Goal: Book appointment/travel/reservation

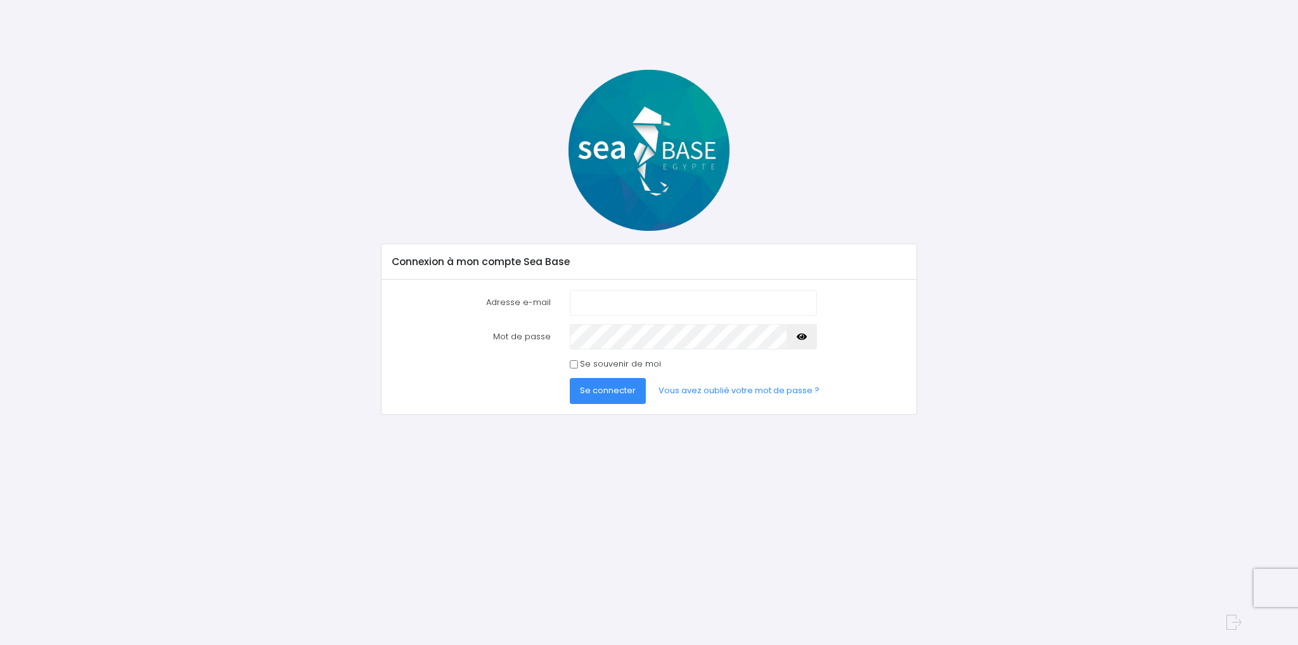
type input "jolyeric5@gmail.com"
click at [574, 363] on input "Se souvenir de moi" at bounding box center [574, 364] width 8 height 8
checkbox input "true"
click at [595, 387] on span "Se connecter" at bounding box center [608, 390] width 56 height 12
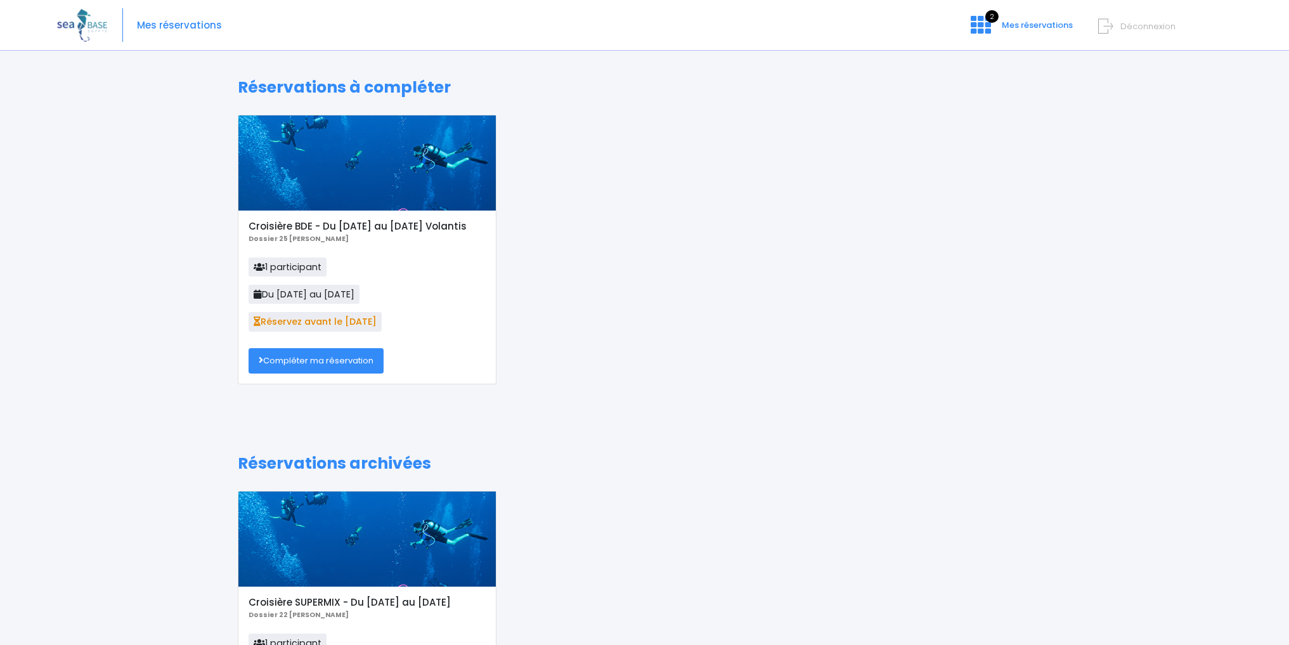
click at [324, 356] on link "Compléter ma réservation" at bounding box center [315, 360] width 135 height 25
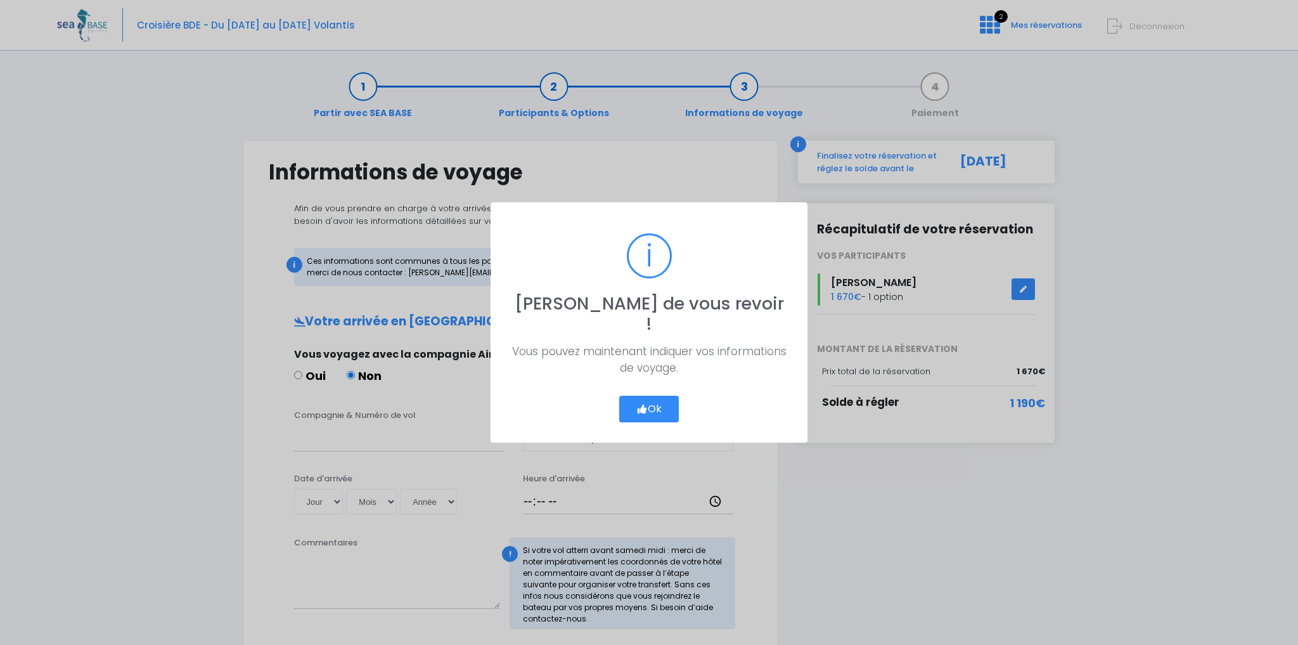
click at [654, 396] on button "Ok" at bounding box center [649, 409] width 60 height 27
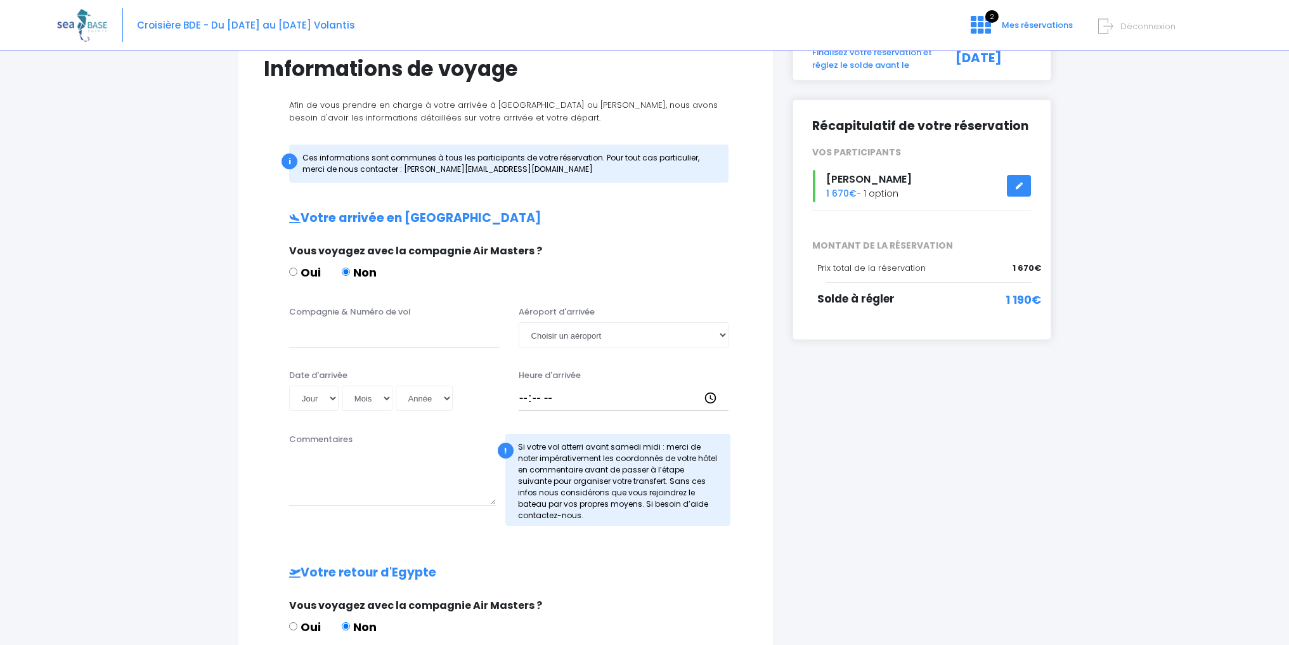
scroll to position [106, 0]
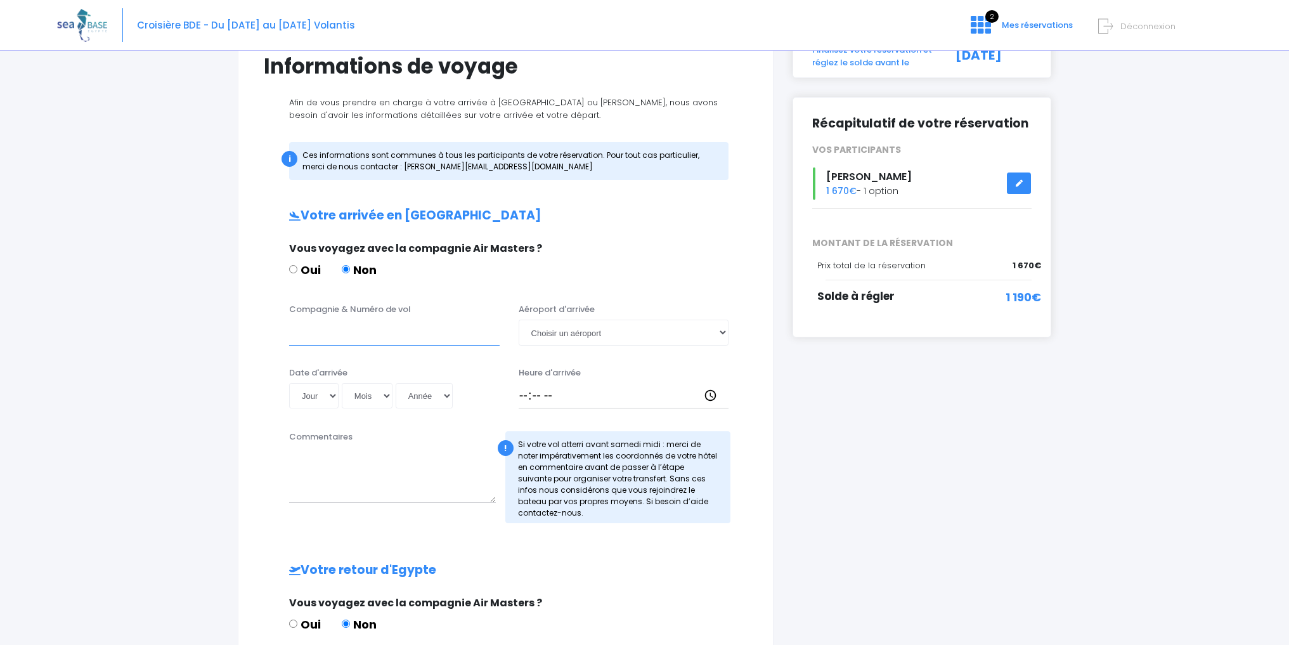
drag, startPoint x: 340, startPoint y: 329, endPoint x: 348, endPoint y: 329, distance: 7.6
click at [342, 329] on input "Compagnie & Numéro de vol" at bounding box center [394, 331] width 210 height 25
click at [316, 328] on input "Compagnie & Numéro de vol" at bounding box center [394, 331] width 210 height 25
click at [349, 335] on input "Compagnie & Numéro de vol" at bounding box center [394, 331] width 210 height 25
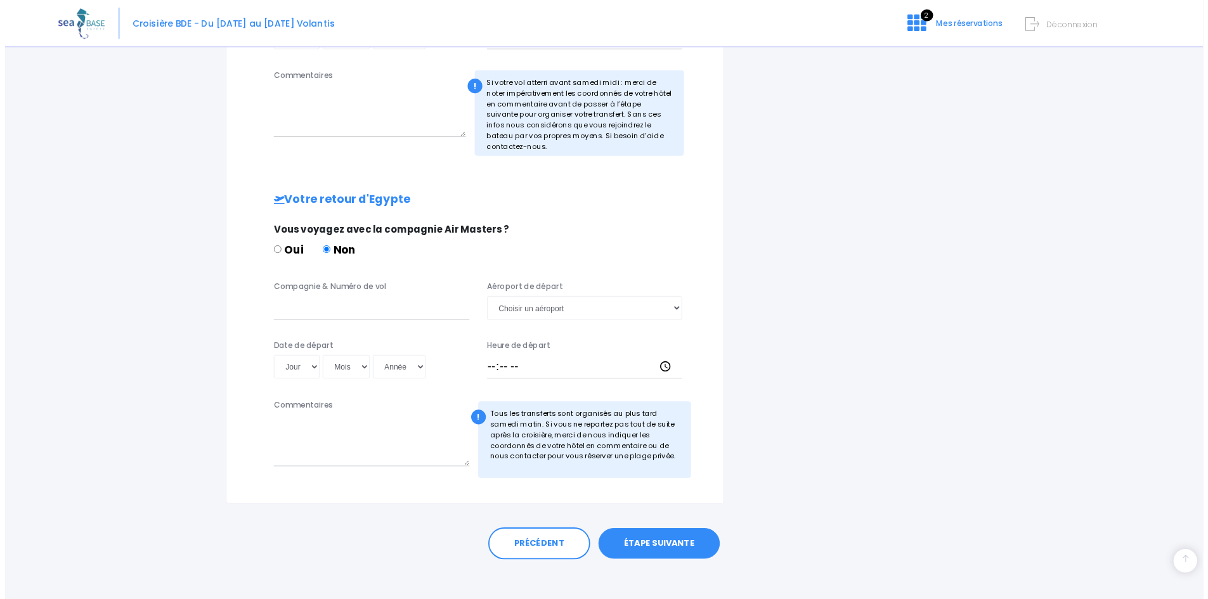
scroll to position [469, 0]
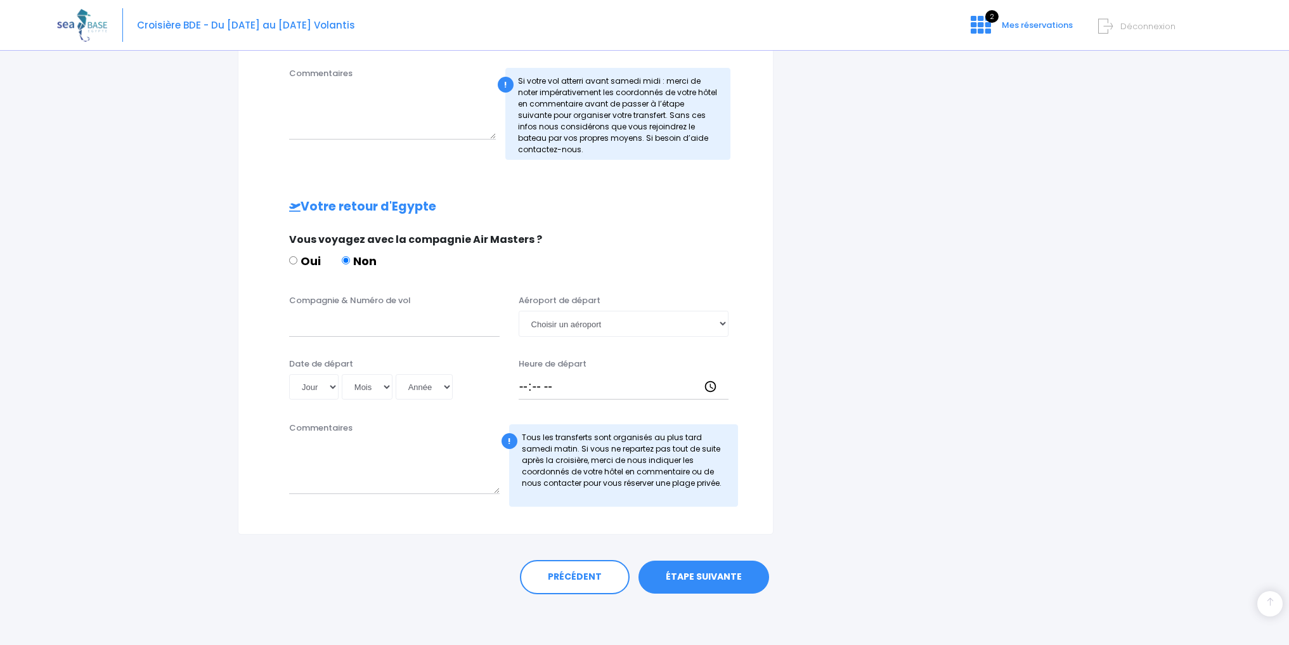
type input "easy"
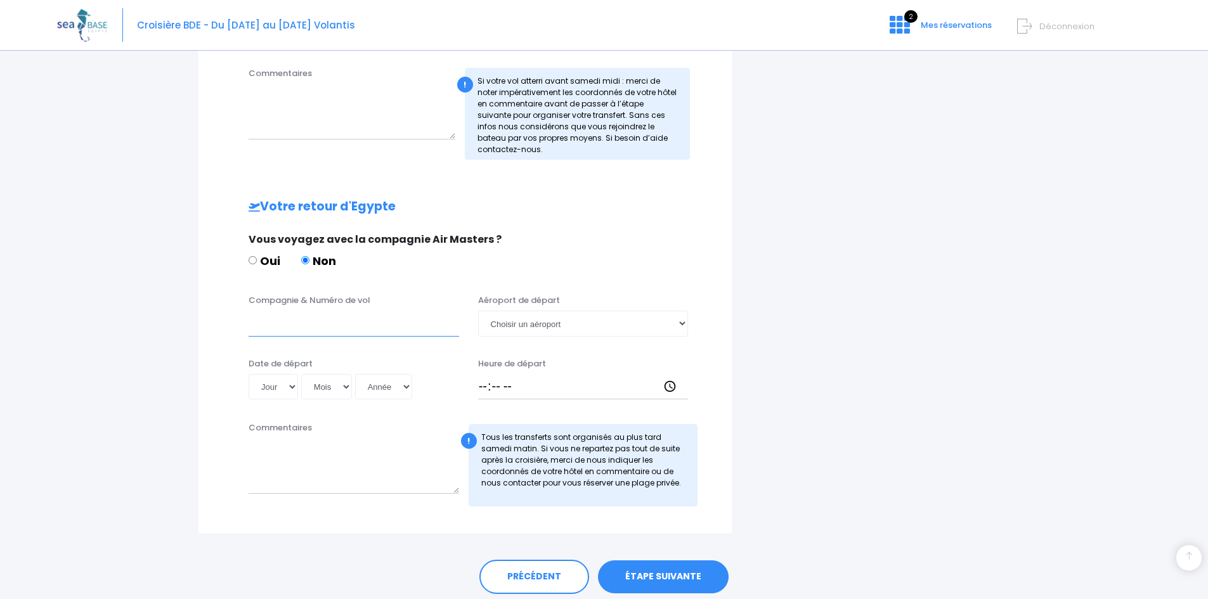
click at [319, 331] on input "Compagnie & Numéro de vol" at bounding box center [353, 323] width 210 height 25
click at [293, 328] on input "Compagnie & Numéro de vol" at bounding box center [353, 323] width 210 height 25
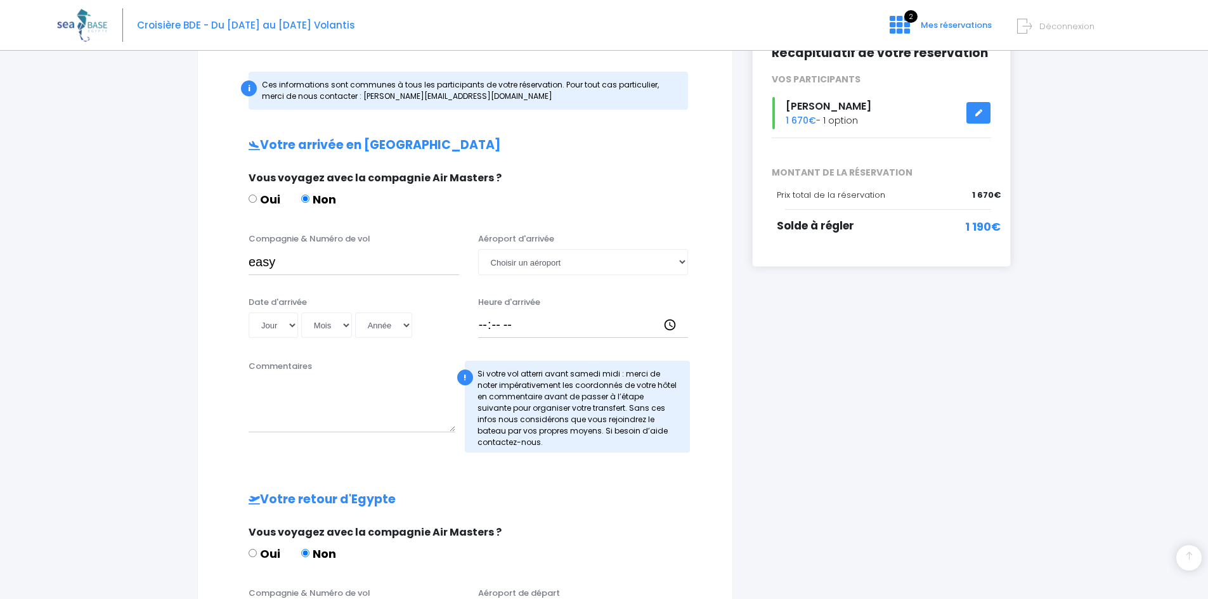
scroll to position [152, 0]
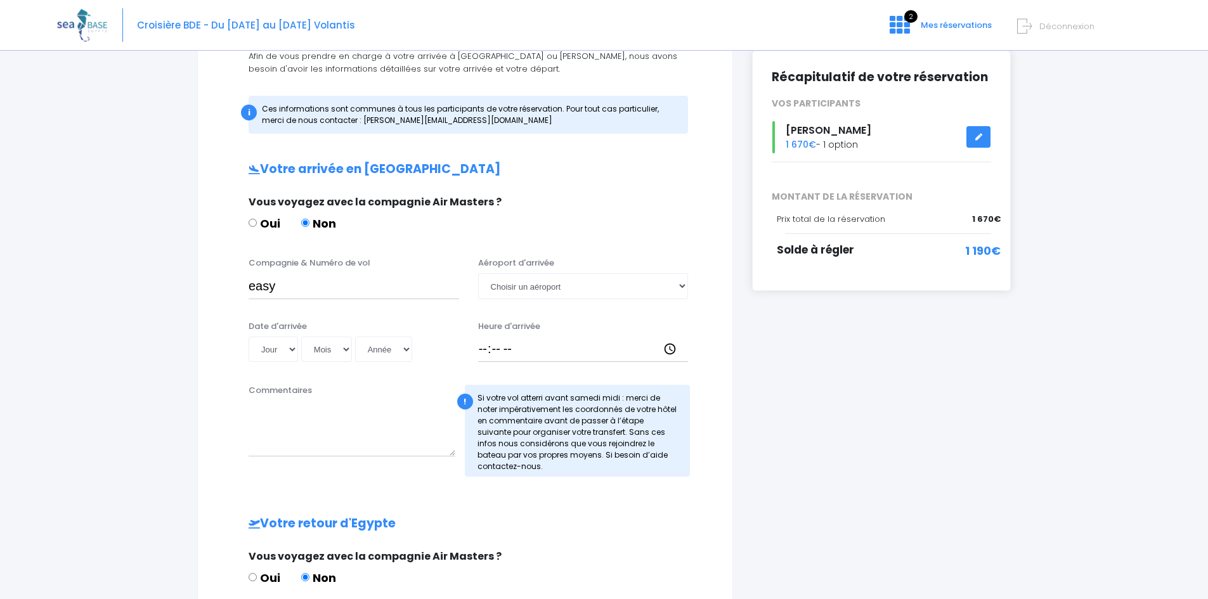
type input "easyjet"
click at [325, 274] on input "easy" at bounding box center [353, 285] width 210 height 25
type input "easy jet"
click at [286, 349] on select "Jour 01 02 03 04 05 06 07 08 09 10 11 12 13 14 15 16 17 18 19 20 21 22 23 24 25…" at bounding box center [272, 349] width 49 height 25
select select "01"
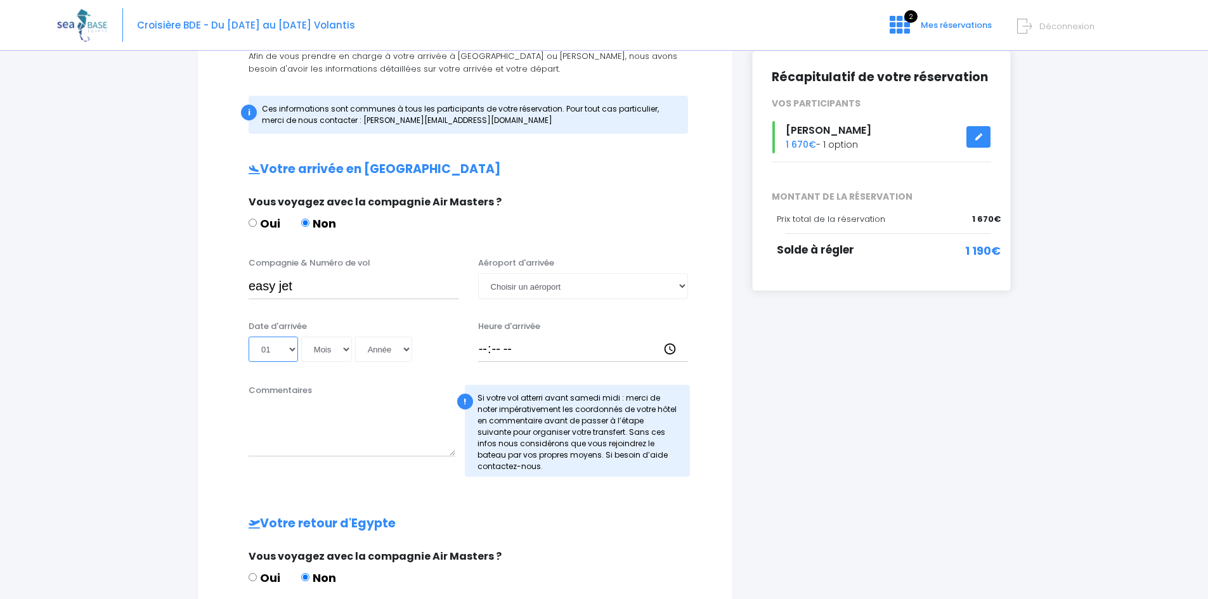
click at [248, 337] on select "Jour 01 02 03 04 05 06 07 08 09 10 11 12 13 14 15 16 17 18 19 20 21 22 23 24 25…" at bounding box center [272, 349] width 49 height 25
click at [346, 345] on select "Mois 01 02 03 04 05 06 07 08 09 10 11 12" at bounding box center [326, 349] width 51 height 25
select select "11"
click at [301, 337] on select "Mois 01 02 03 04 05 06 07 08 09 10 11 12" at bounding box center [326, 349] width 51 height 25
click at [406, 345] on select "Année 2045 2044 2043 2042 2041 2040 2039 2038 2037 2036 2035 2034 2033 2032 203…" at bounding box center [383, 349] width 57 height 25
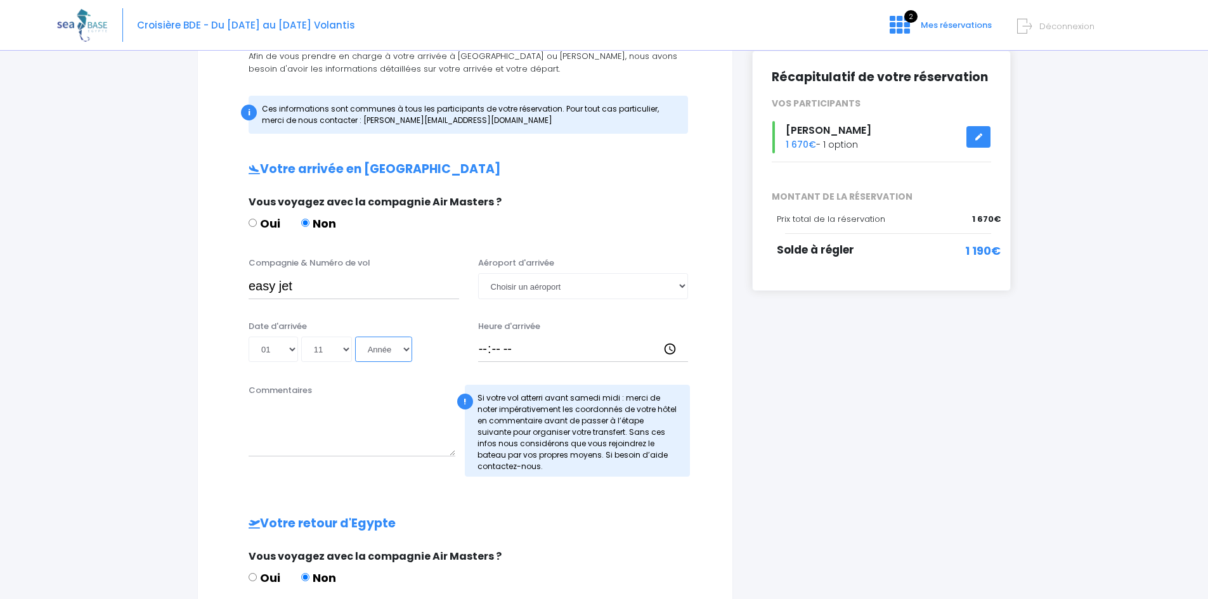
select select "2025"
click at [355, 337] on select "Année 2045 2044 2043 2042 2041 2040 2039 2038 2037 2036 2035 2034 2033 2032 203…" at bounding box center [383, 349] width 57 height 25
type input "[DATE]"
click at [680, 286] on select "Choisir un aéroport [GEOGRAPHIC_DATA][PERSON_NAME]" at bounding box center [583, 285] width 210 height 25
select select "Hurghada"
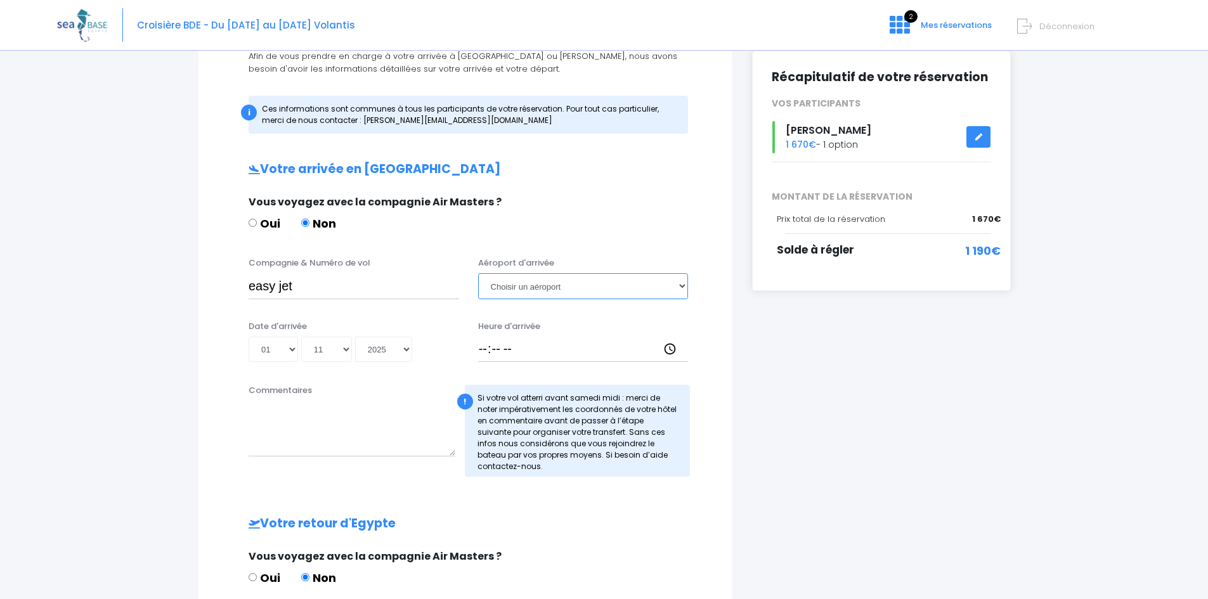
click at [478, 273] on select "Choisir un aéroport [GEOGRAPHIC_DATA][PERSON_NAME]" at bounding box center [583, 285] width 210 height 25
click at [485, 348] on input "Heure d'arrivée" at bounding box center [583, 349] width 210 height 25
type input "16:15"
click at [380, 411] on textarea "Commentaires" at bounding box center [351, 429] width 207 height 56
click at [278, 399] on div "Commentaires" at bounding box center [352, 430] width 226 height 93
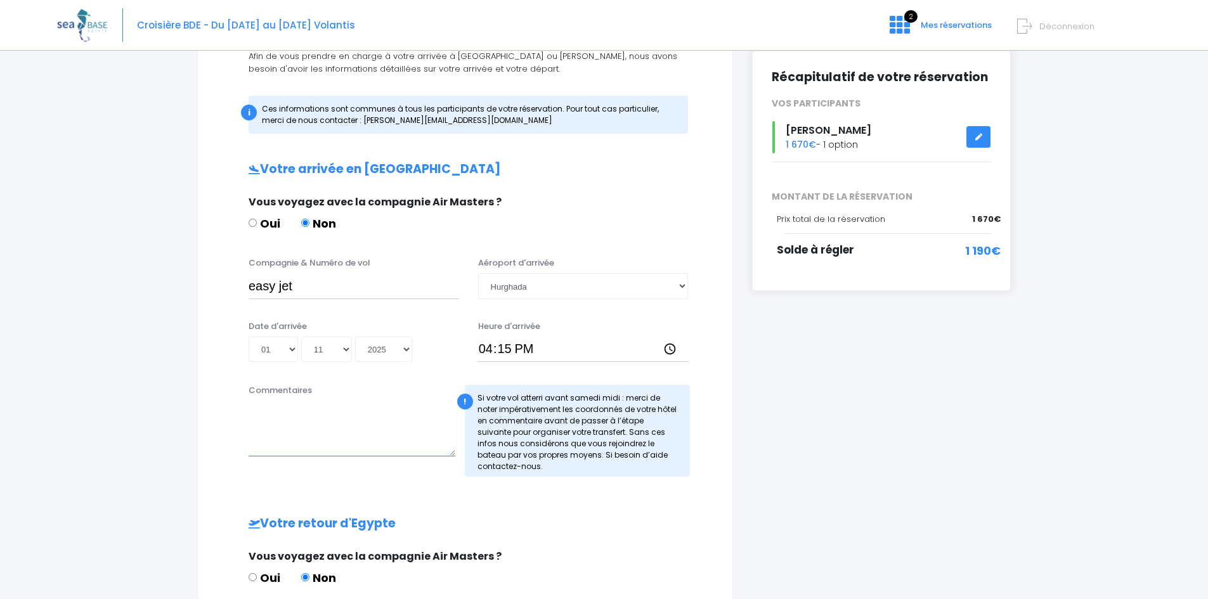
click at [267, 409] on textarea "Commentaires" at bounding box center [351, 429] width 207 height 56
click at [380, 440] on textarea "Groupe [PERSON_NAME], [PERSON_NAME], [PERSON_NAME] et [PERSON_NAME]" at bounding box center [351, 429] width 207 height 56
type textarea "Groupe [PERSON_NAME], [PERSON_NAME], [PERSON_NAME] et [PERSON_NAME]"
click at [582, 513] on div "Votre arrivée en [GEOGRAPHIC_DATA] Vous voyagez avec la compagnie Air Masters ?…" at bounding box center [465, 496] width 484 height 669
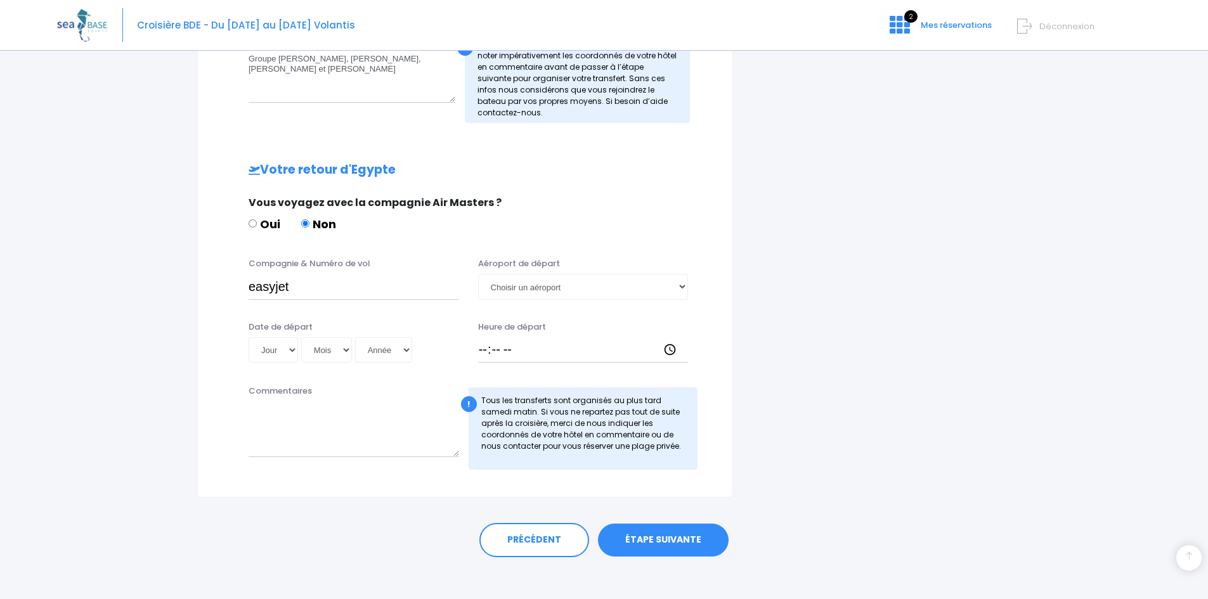
scroll to position [515, 0]
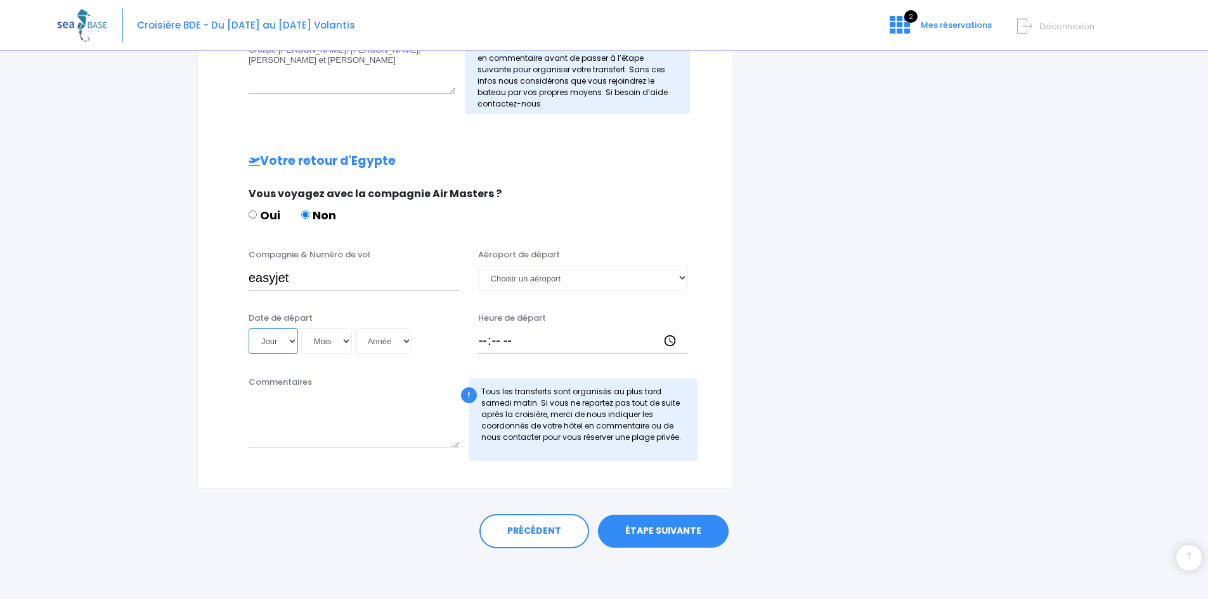
click at [292, 337] on select "Jour 01 02 03 04 05 06 07 08 09 10 11 12 13 14 15 16 17 18 19 20 21 22 23 24 25…" at bounding box center [272, 340] width 49 height 25
select select "08"
click at [248, 328] on select "Jour 01 02 03 04 05 06 07 08 09 10 11 12 13 14 15 16 17 18 19 20 21 22 23 24 25…" at bounding box center [272, 340] width 49 height 25
click at [345, 343] on select "Mois 01 02 03 04 05 06 07 08 09 10 11 12" at bounding box center [326, 340] width 51 height 25
select select "11"
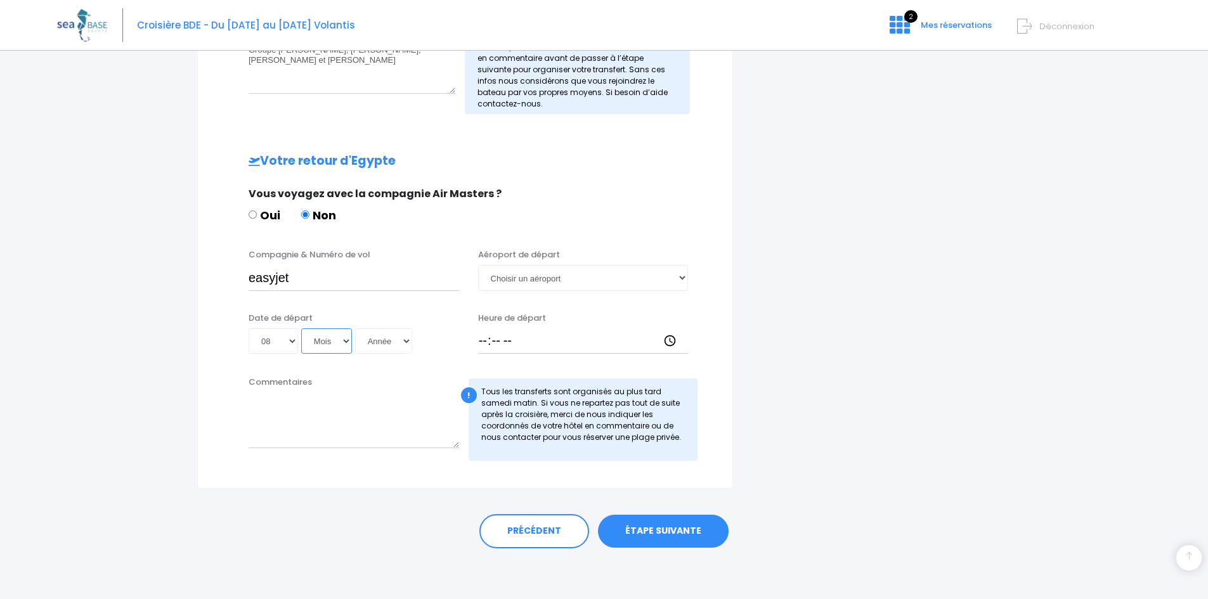
click at [301, 328] on select "Mois 01 02 03 04 05 06 07 08 09 10 11 12" at bounding box center [326, 340] width 51 height 25
click at [405, 340] on select "Année 2045 2044 2043 2042 2041 2040 2039 2038 2037 2036 2035 2034 2033 2032 203…" at bounding box center [383, 340] width 57 height 25
select select "2025"
click at [355, 328] on select "Année 2045 2044 2043 2042 2041 2040 2039 2038 2037 2036 2035 2034 2033 2032 203…" at bounding box center [383, 340] width 57 height 25
type input "[DATE]"
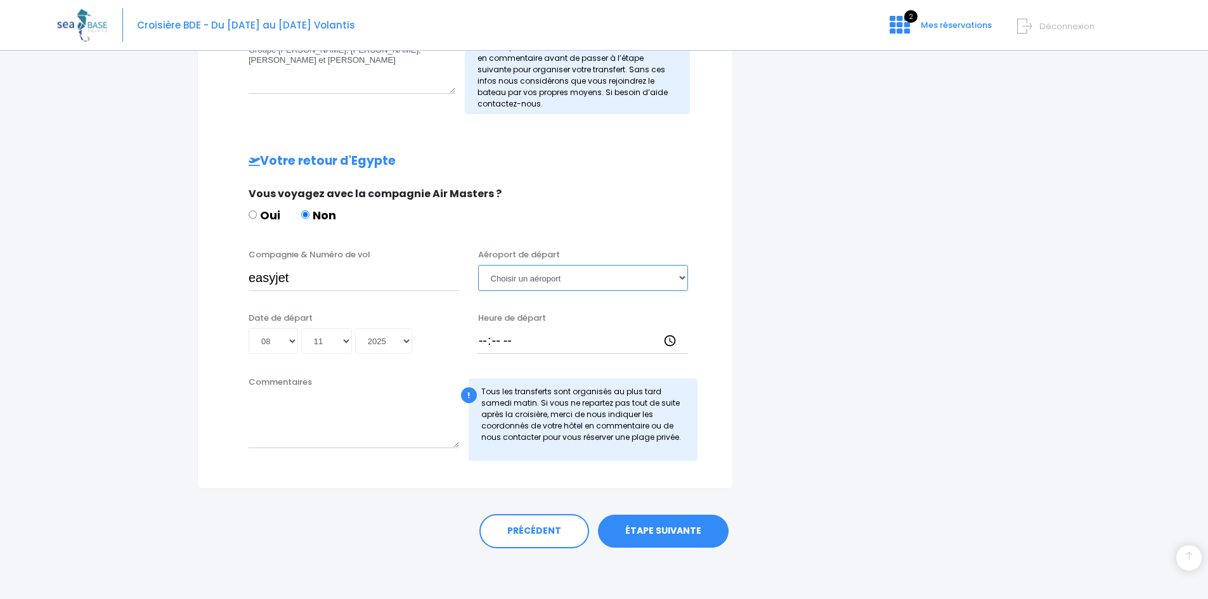
click at [678, 281] on select "Choisir un aéroport [GEOGRAPHIC_DATA][PERSON_NAME]" at bounding box center [583, 277] width 210 height 25
select select "Hurghada"
click at [478, 265] on select "Choisir un aéroport [GEOGRAPHIC_DATA][PERSON_NAME]" at bounding box center [583, 277] width 210 height 25
click at [485, 340] on input "Heure de départ" at bounding box center [583, 340] width 210 height 25
type input "17:00"
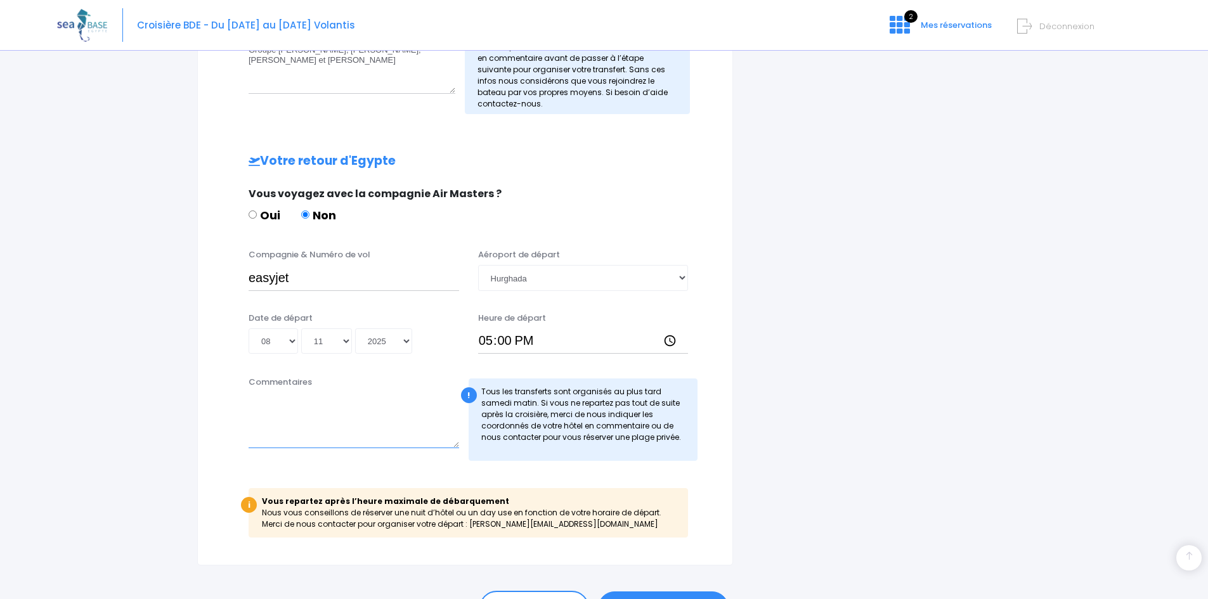
click at [318, 408] on textarea "Commentaires" at bounding box center [353, 420] width 210 height 56
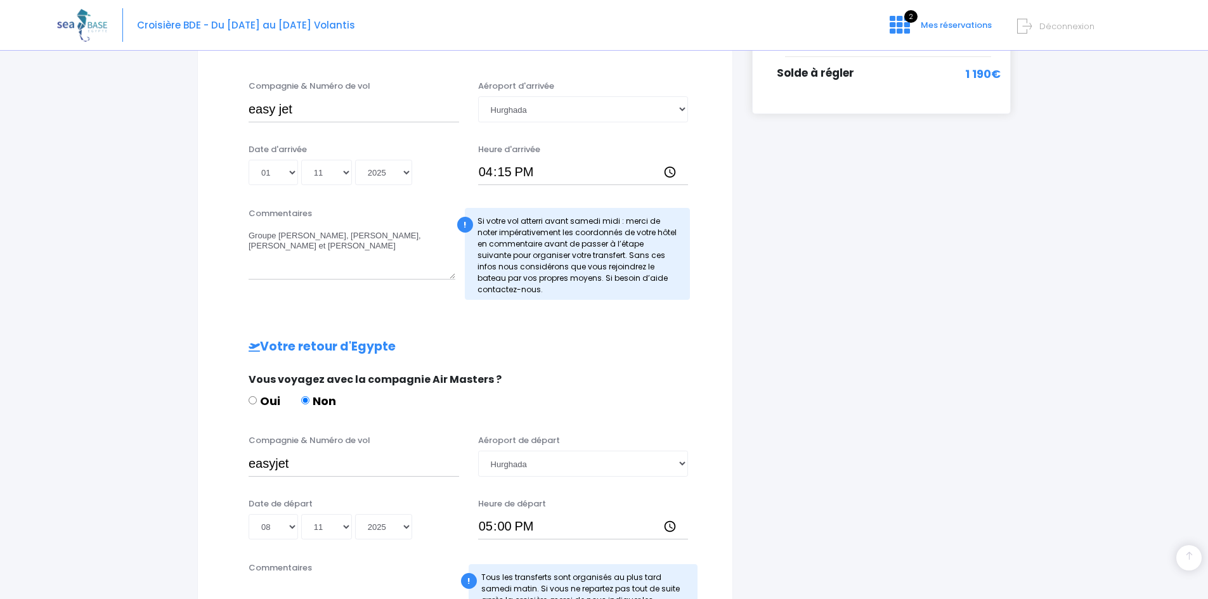
scroll to position [325, 0]
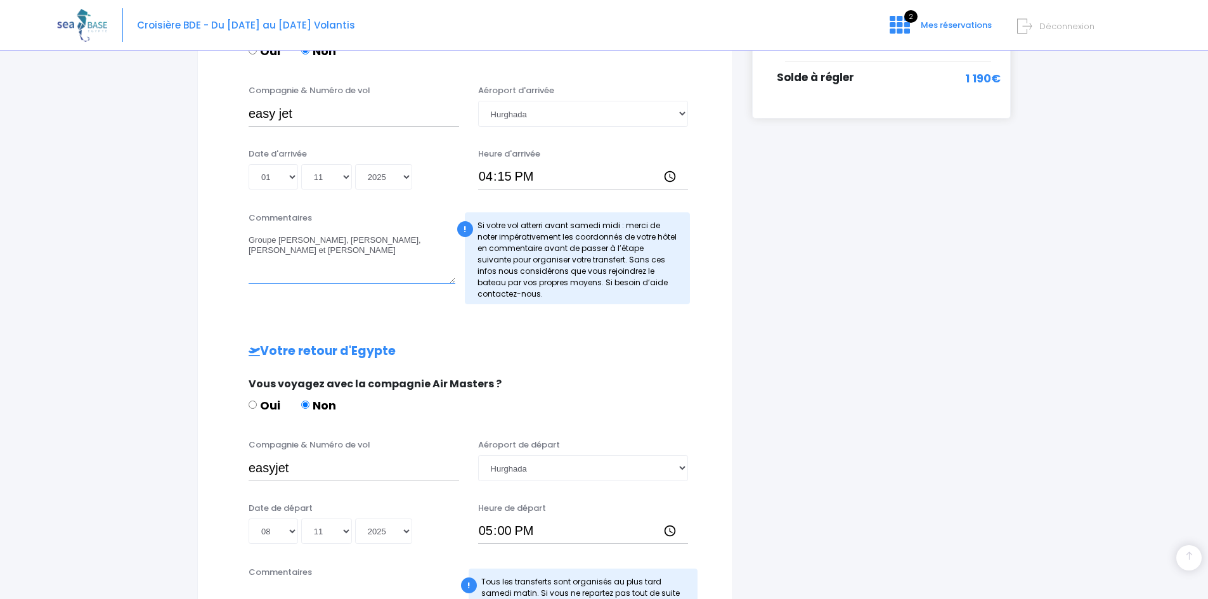
click at [274, 274] on textarea "Groupe [PERSON_NAME], [PERSON_NAME], [PERSON_NAME] et [PERSON_NAME]" at bounding box center [351, 256] width 207 height 56
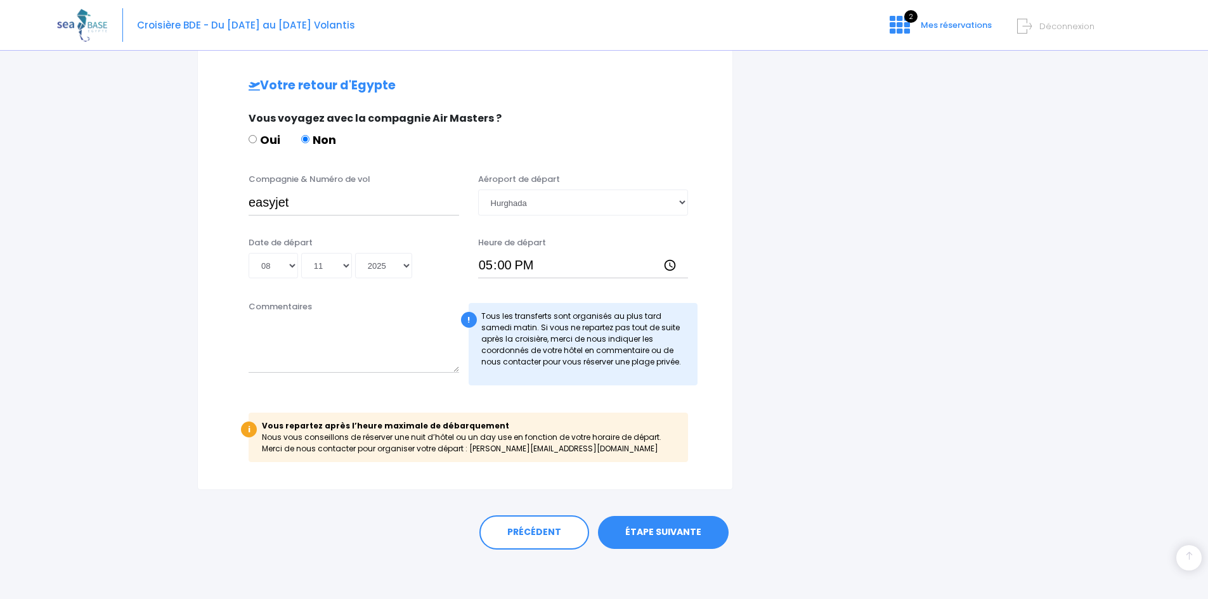
scroll to position [591, 0]
click at [276, 343] on textarea "Commentaires" at bounding box center [353, 344] width 210 height 56
click at [298, 339] on textarea "Vol EJU" at bounding box center [353, 344] width 210 height 56
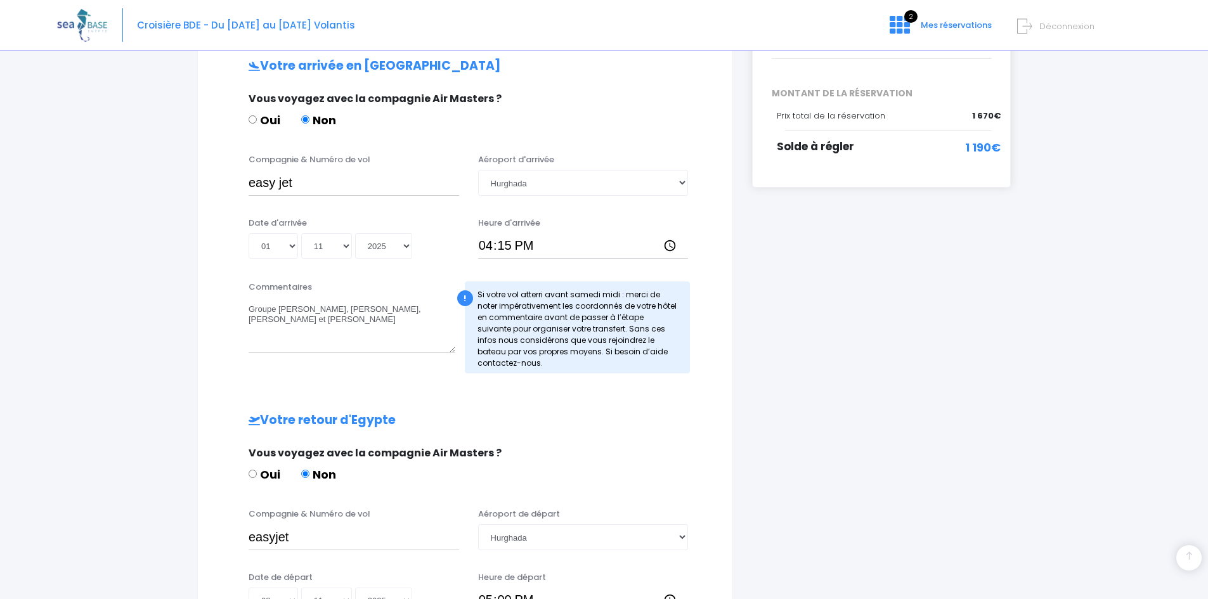
scroll to position [254, 0]
type textarea "Vol EJU4692"
click at [282, 343] on textarea "Groupe [PERSON_NAME], [PERSON_NAME], [PERSON_NAME] et [PERSON_NAME]" at bounding box center [351, 327] width 207 height 56
click at [266, 335] on textarea "Groupe [PERSON_NAME], [PERSON_NAME], [PERSON_NAME] et [PERSON_NAME]" at bounding box center [351, 327] width 207 height 56
click at [307, 330] on textarea "Groupe [PERSON_NAME], [PERSON_NAME], [PERSON_NAME] et [PERSON_NAME]" at bounding box center [351, 327] width 207 height 56
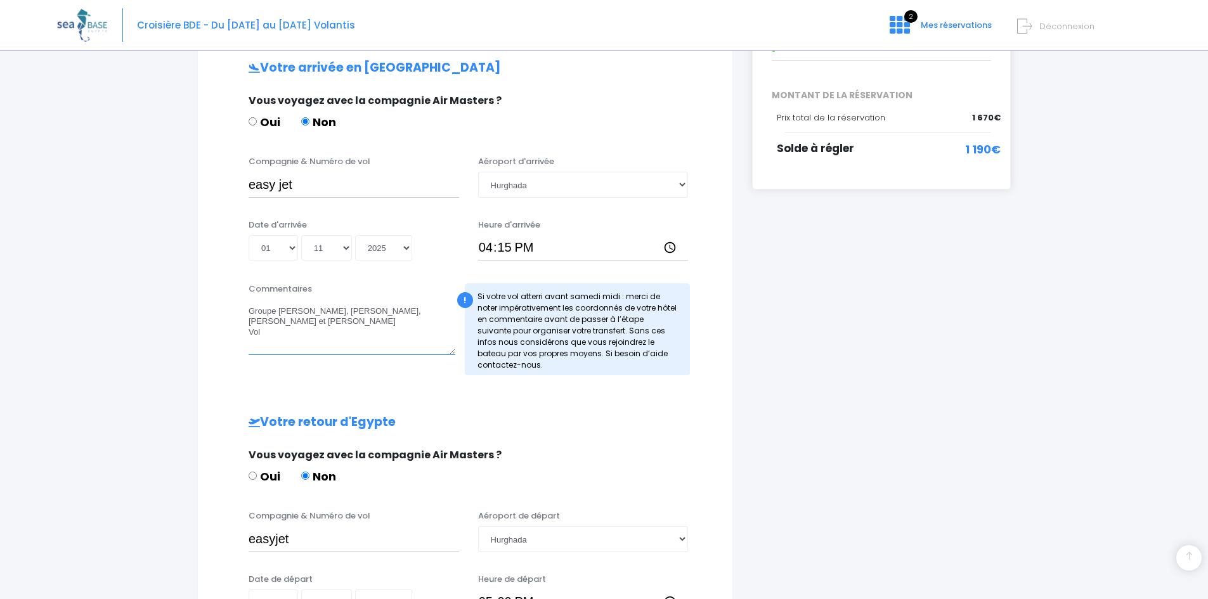
click at [280, 333] on textarea "Groupe [PERSON_NAME], [PERSON_NAME], [PERSON_NAME] et [PERSON_NAME] Vol" at bounding box center [351, 327] width 207 height 56
type textarea "Groupe [PERSON_NAME], [PERSON_NAME], [PERSON_NAME] et [PERSON_NAME] Vol EJU4691"
click at [629, 470] on div "Oui Non" at bounding box center [463, 479] width 430 height 22
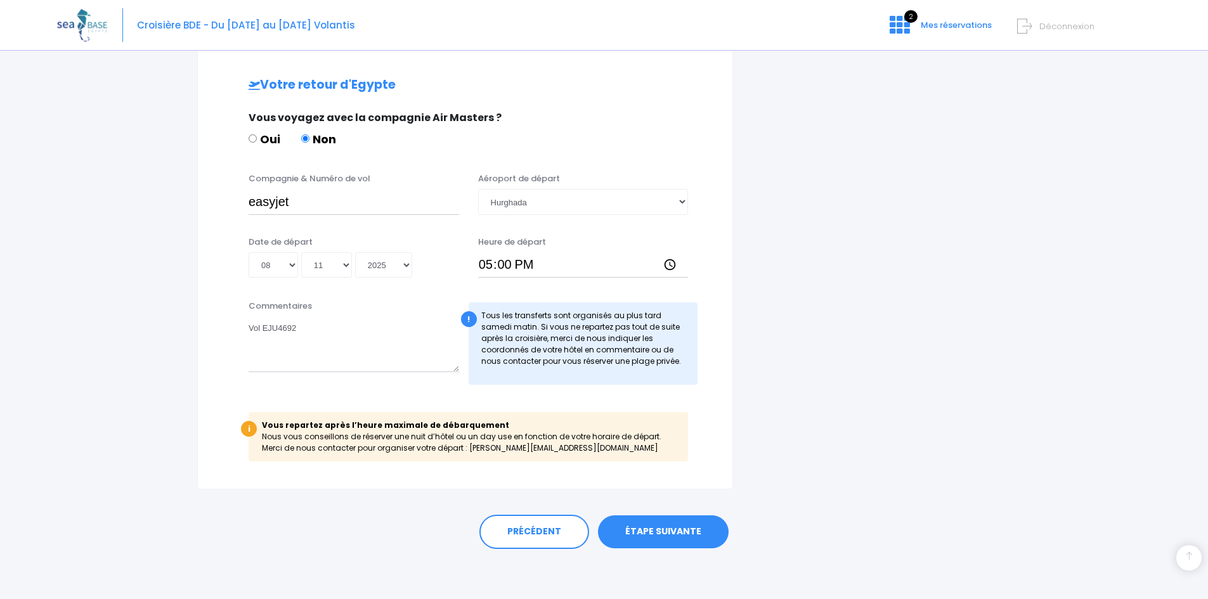
scroll to position [591, 0]
click at [678, 527] on link "ÉTAPE SUIVANTE" at bounding box center [663, 531] width 131 height 33
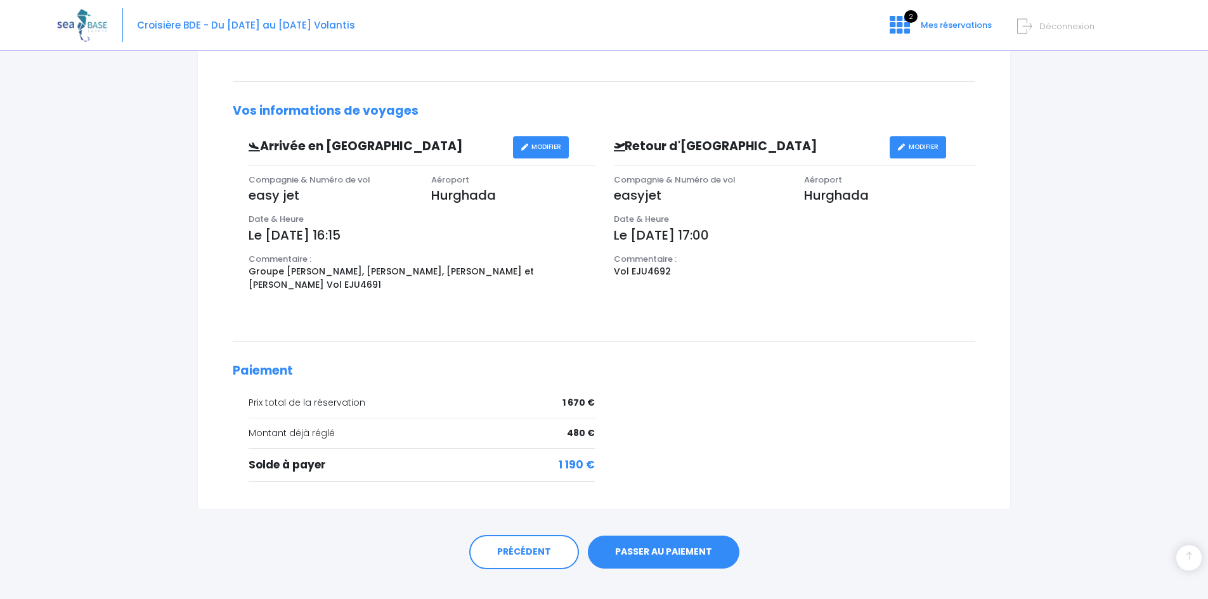
scroll to position [326, 0]
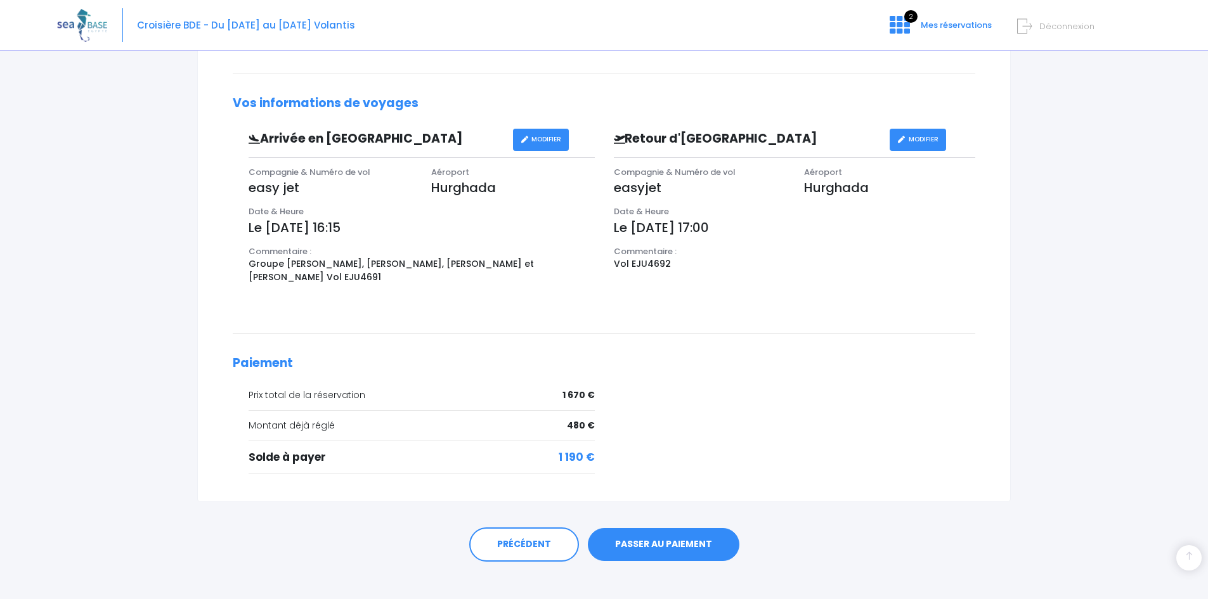
click at [661, 529] on link "PASSER AU PAIEMENT" at bounding box center [663, 544] width 151 height 33
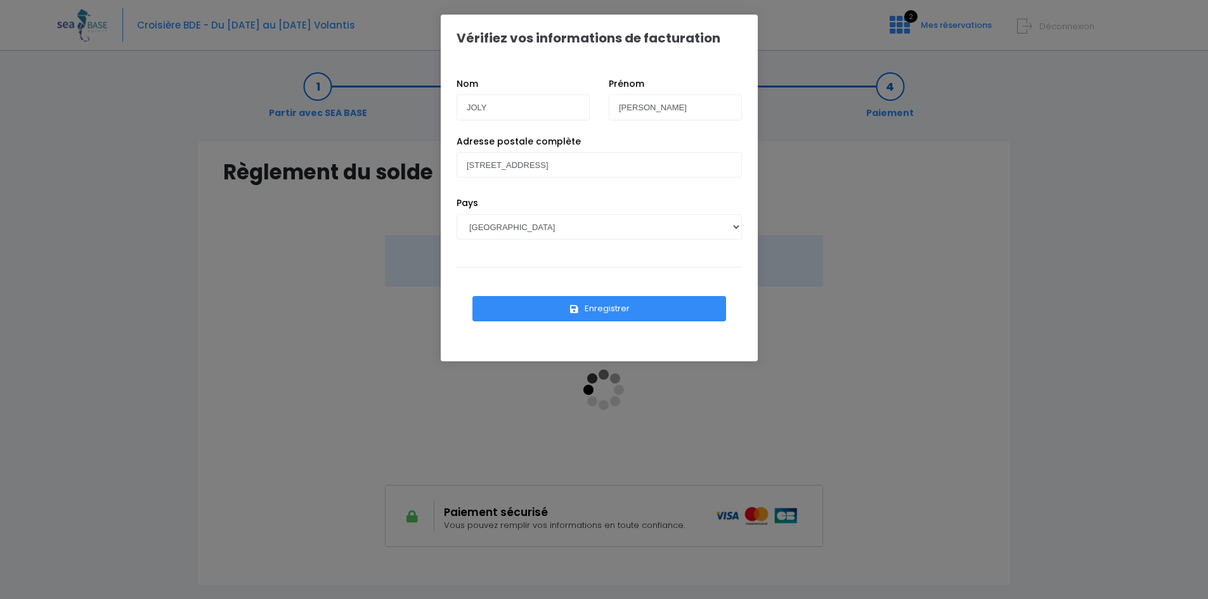
click at [598, 306] on button "Enregistrer" at bounding box center [599, 308] width 254 height 25
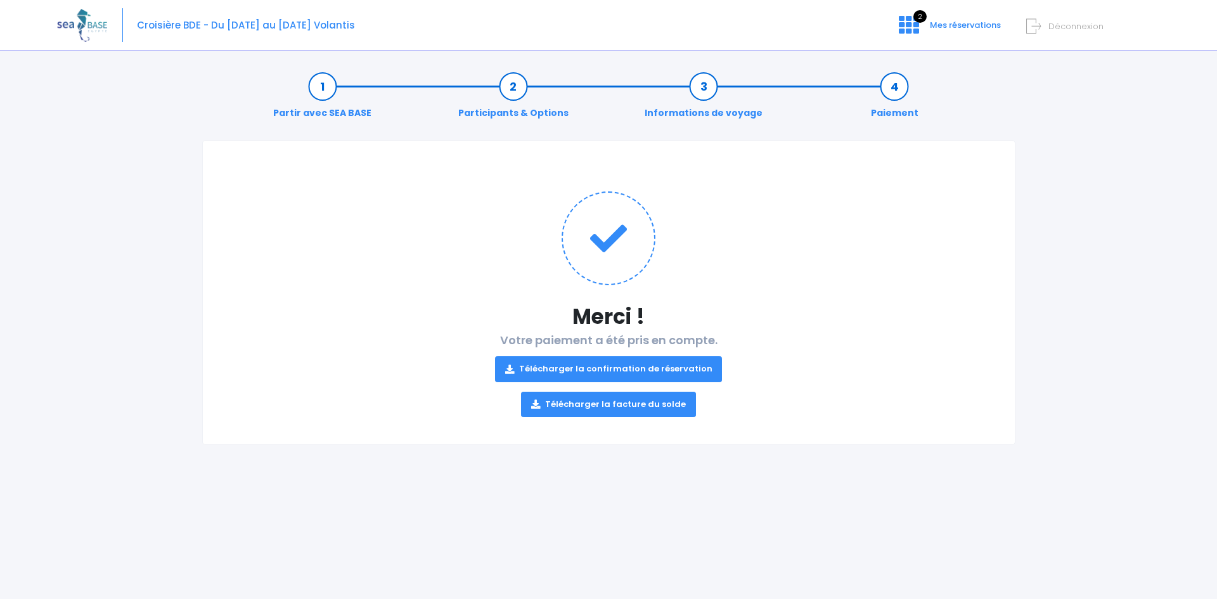
click at [626, 403] on link "Télécharger la facture du solde" at bounding box center [608, 404] width 175 height 25
click at [607, 364] on link "Télécharger la confirmation de réservation" at bounding box center [609, 368] width 228 height 25
